Goal: Transaction & Acquisition: Purchase product/service

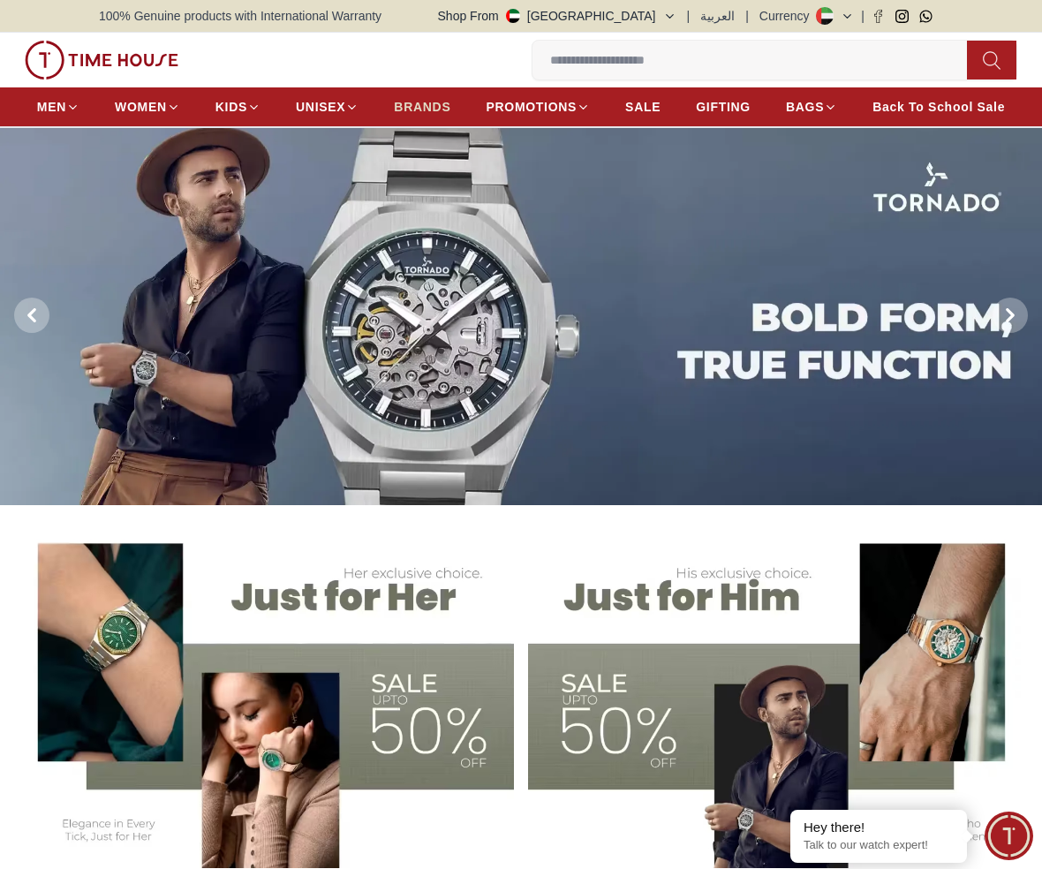
click at [422, 102] on span "BRANDS" at bounding box center [422, 107] width 57 height 18
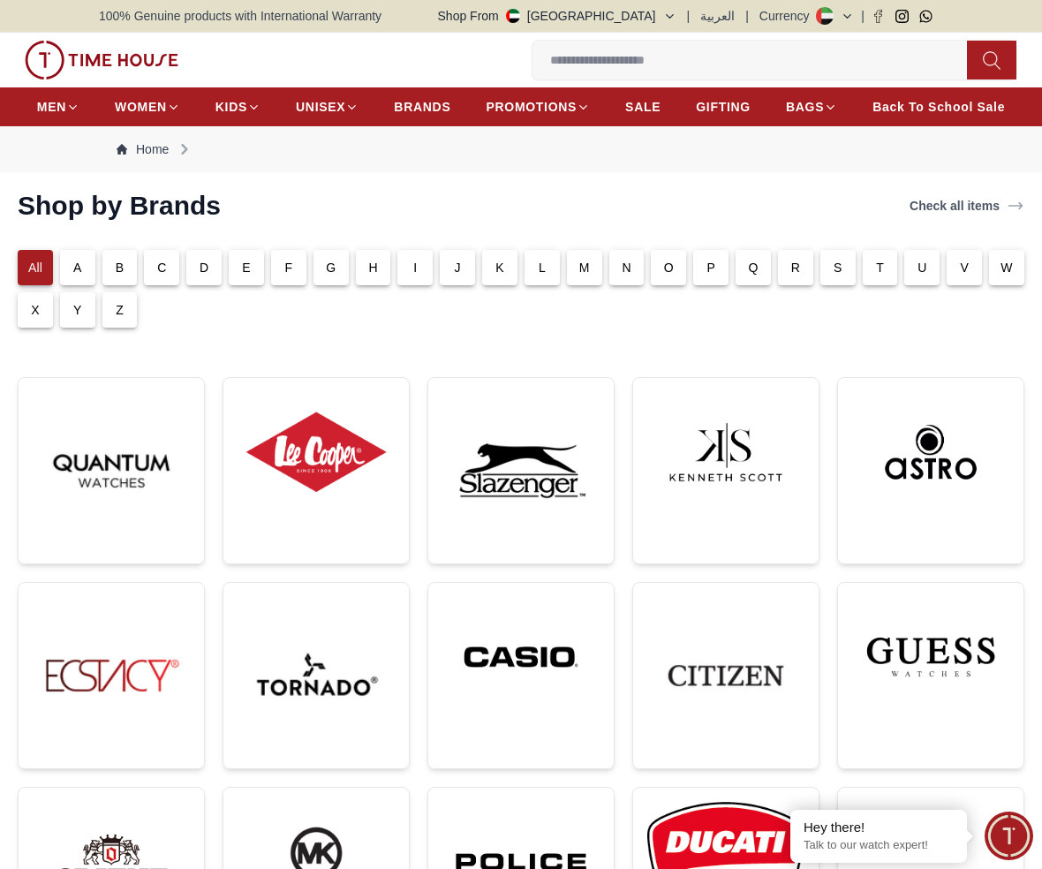
click at [328, 270] on p "G" at bounding box center [331, 268] width 10 height 18
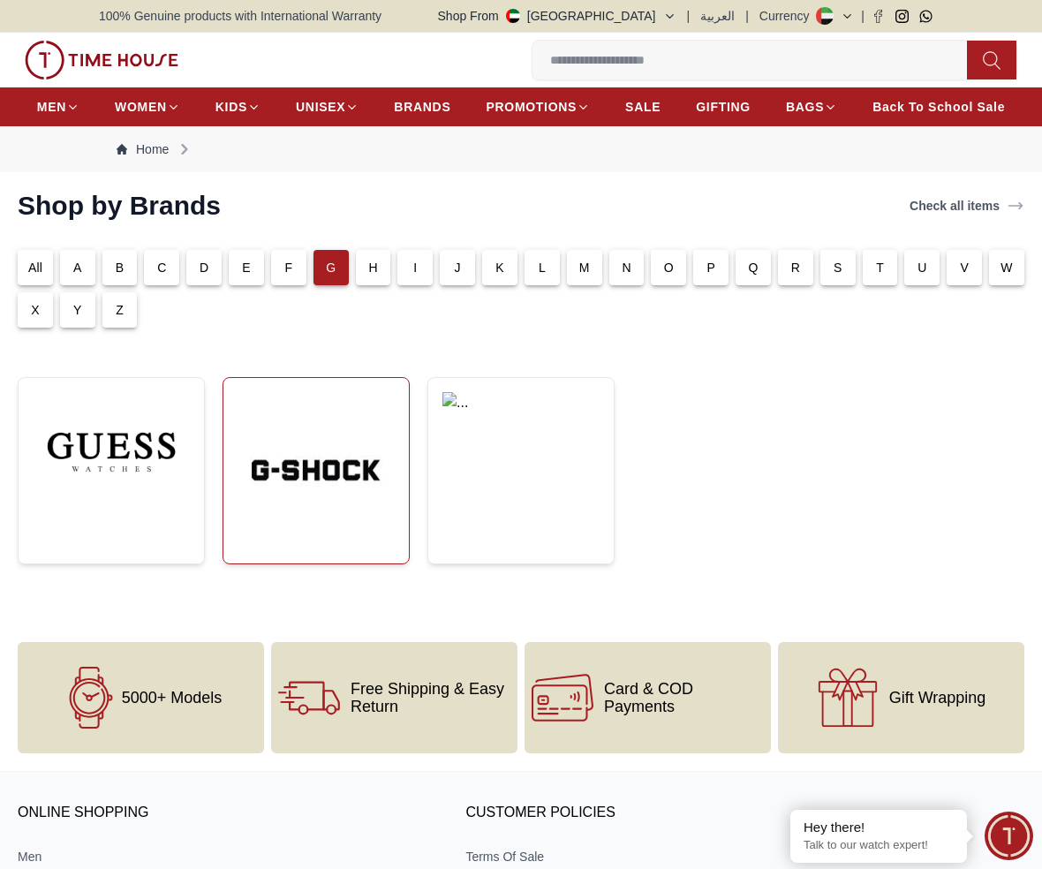
click at [299, 482] on img at bounding box center [316, 470] width 157 height 157
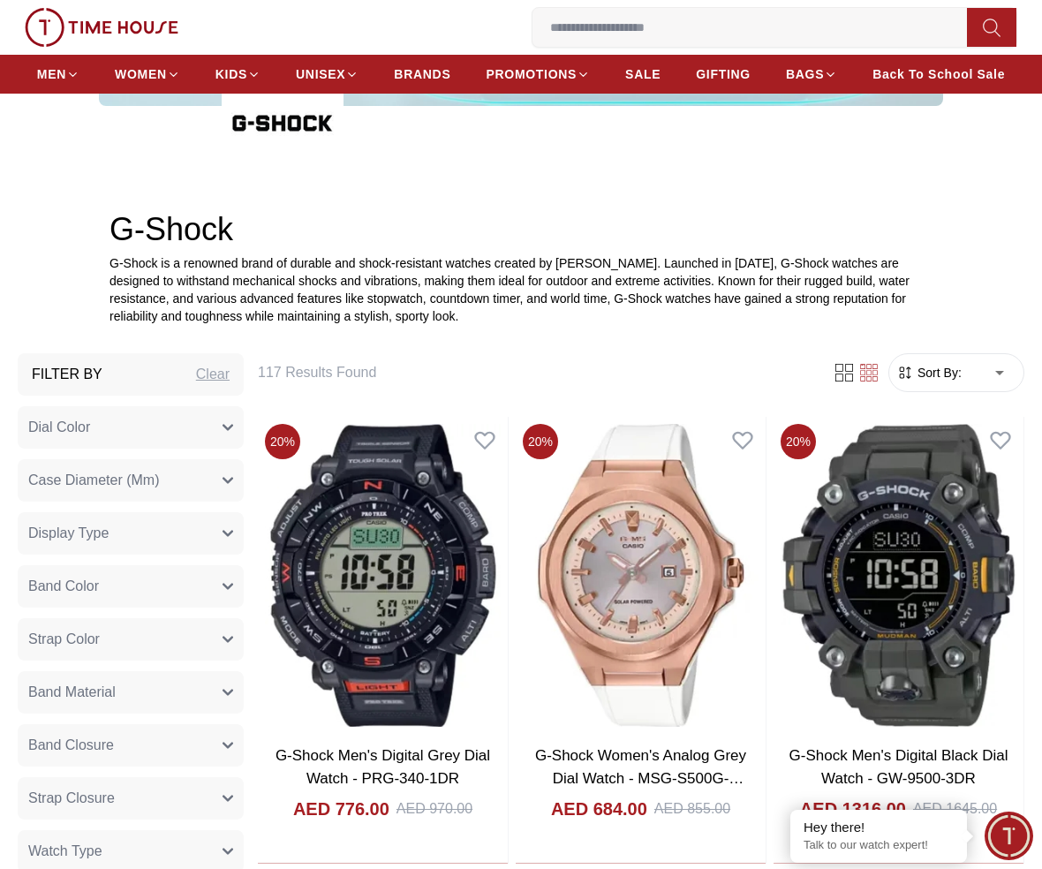
scroll to position [353, 0]
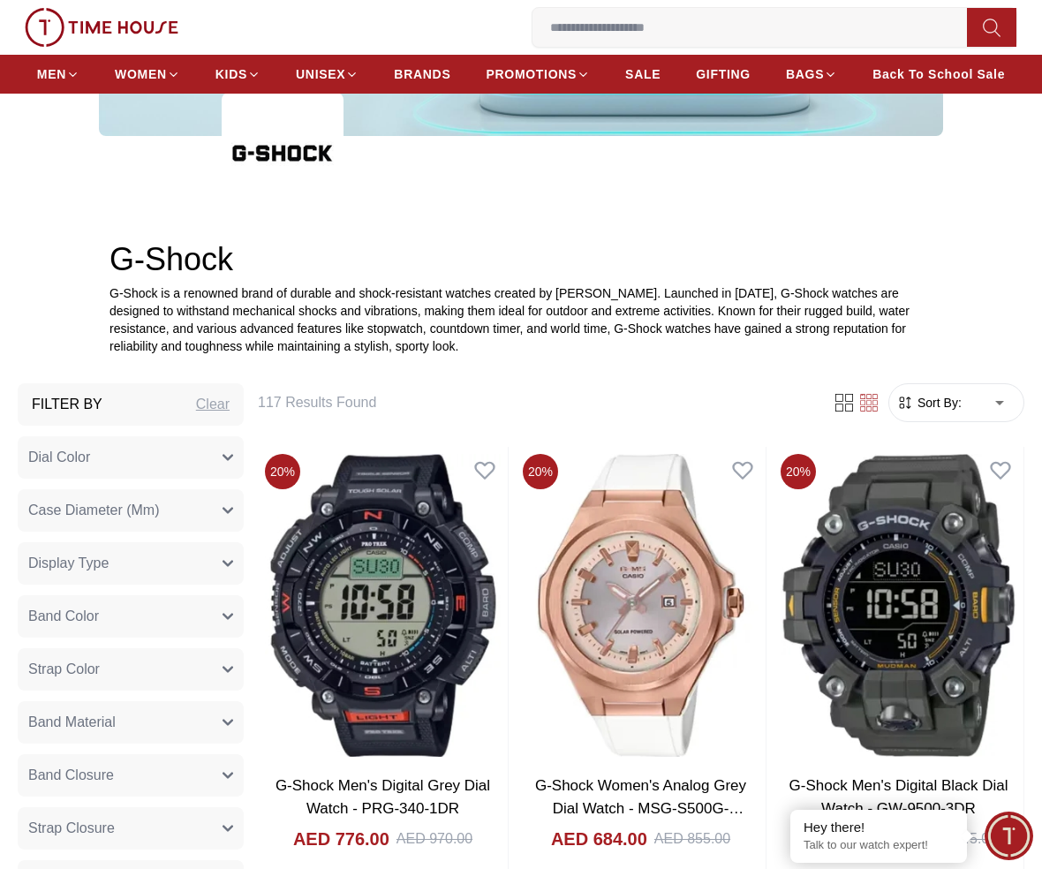
click at [949, 406] on span "Sort By:" at bounding box center [938, 403] width 48 height 18
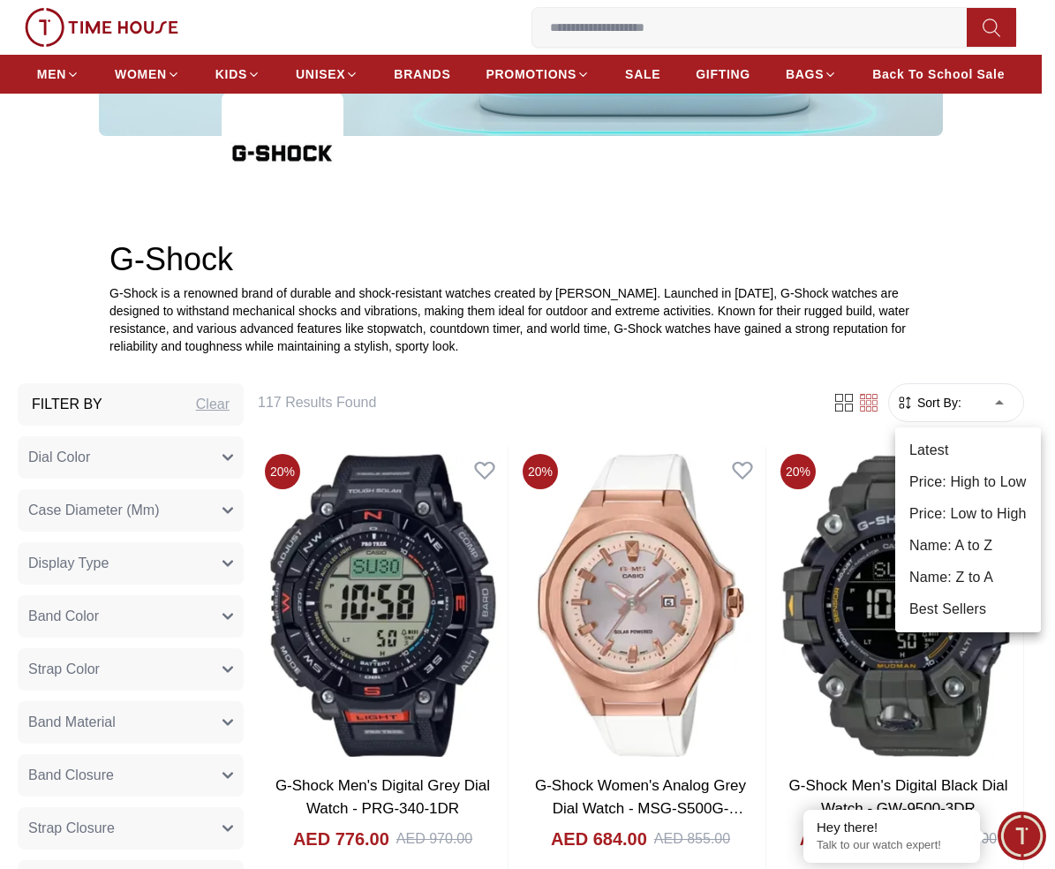
click at [972, 513] on li "Price: Low to High" at bounding box center [969, 514] width 146 height 32
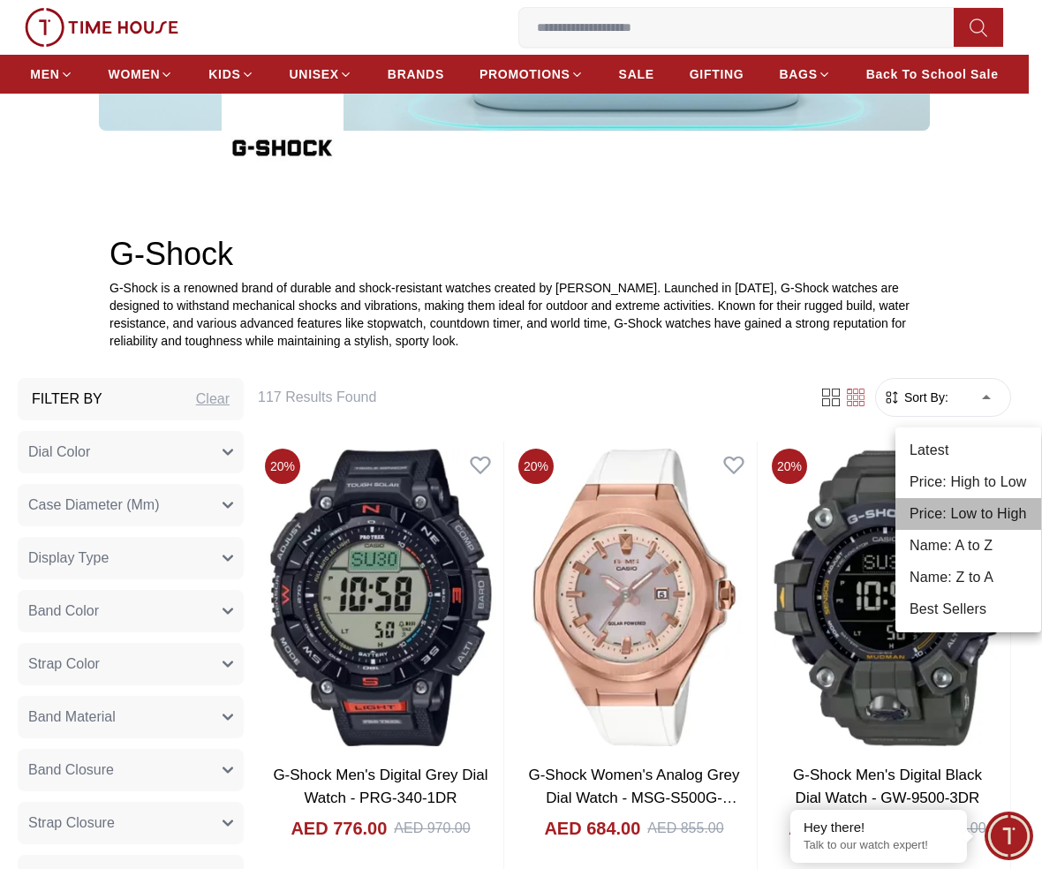
type input "*"
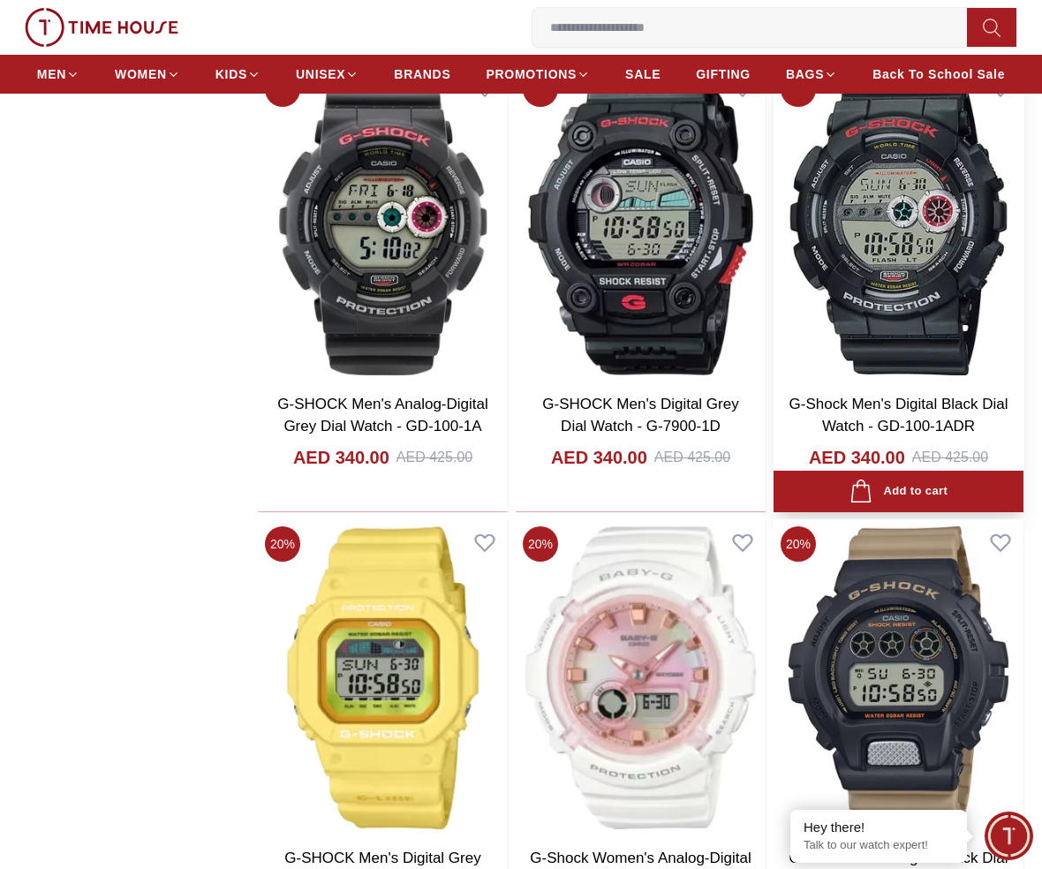
scroll to position [2296, 0]
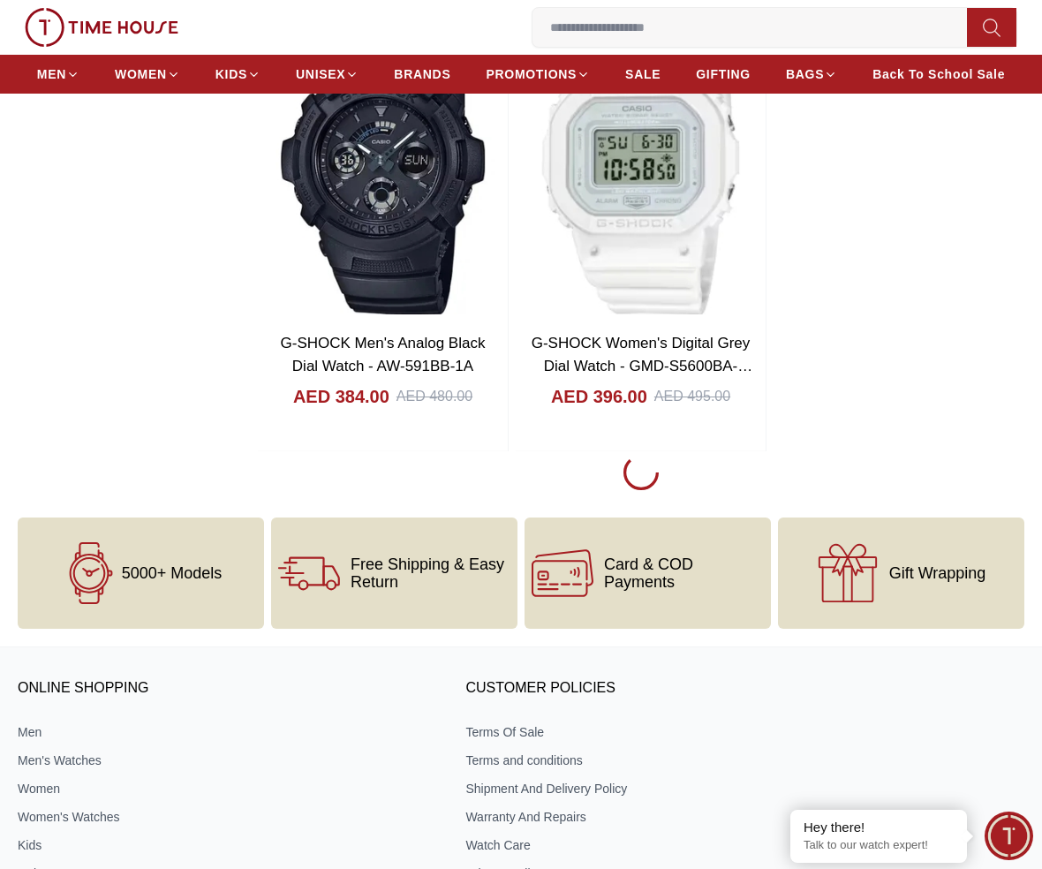
scroll to position [3533, 0]
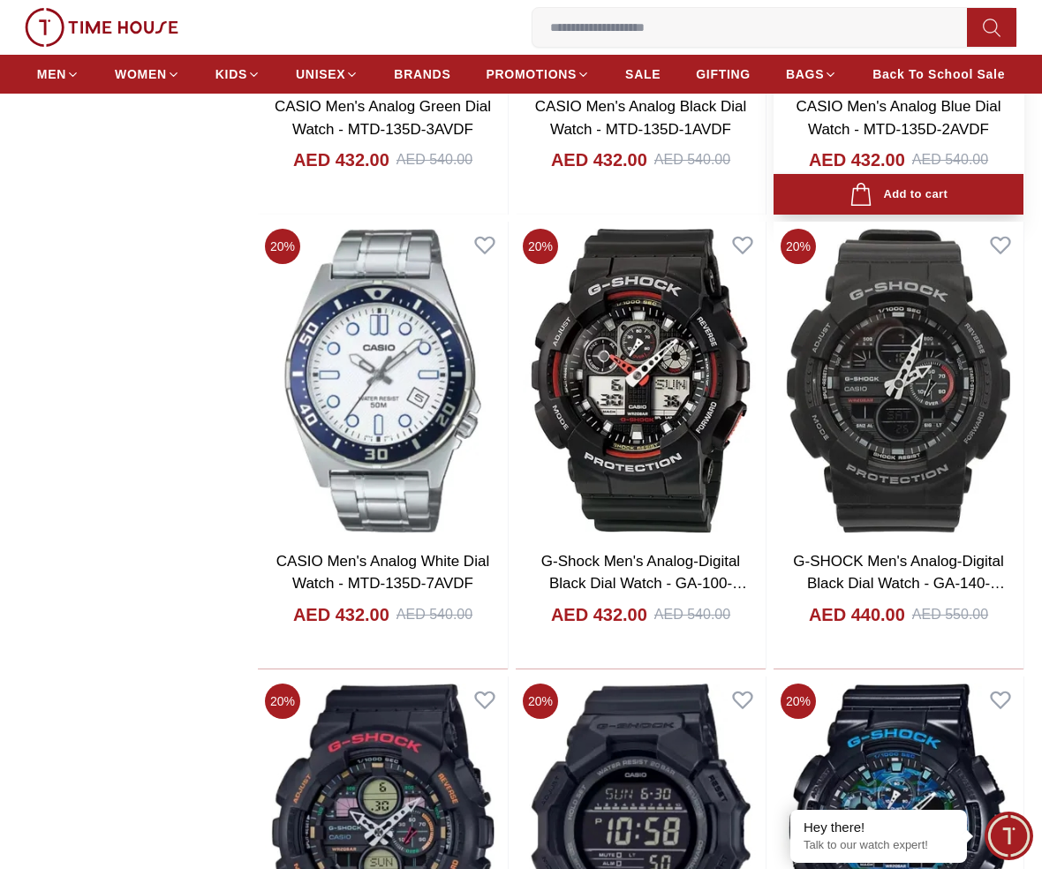
scroll to position [5653, 0]
